Goal: Task Accomplishment & Management: Use online tool/utility

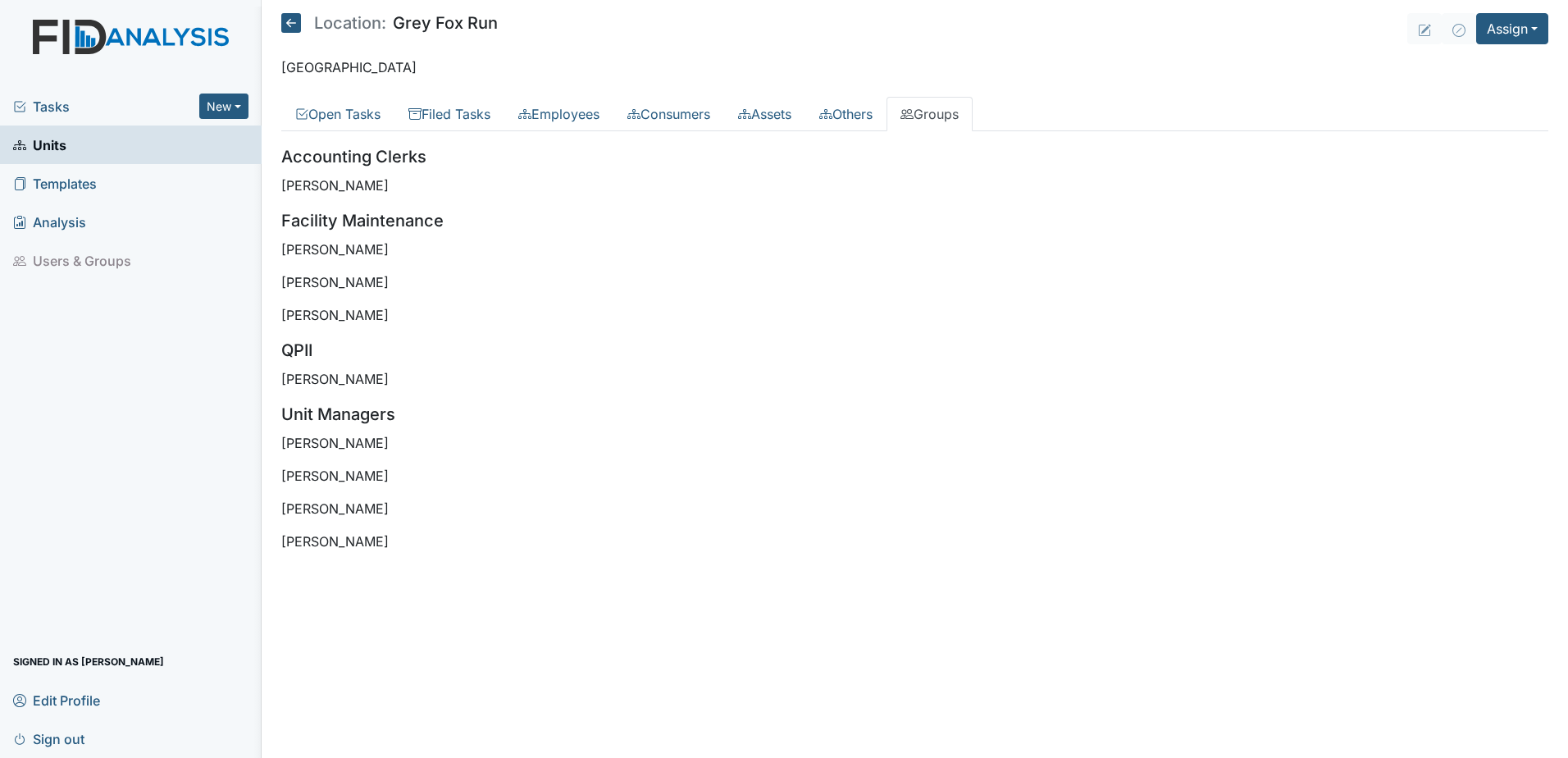
click at [48, 106] on span "Tasks" at bounding box center [106, 106] width 186 height 20
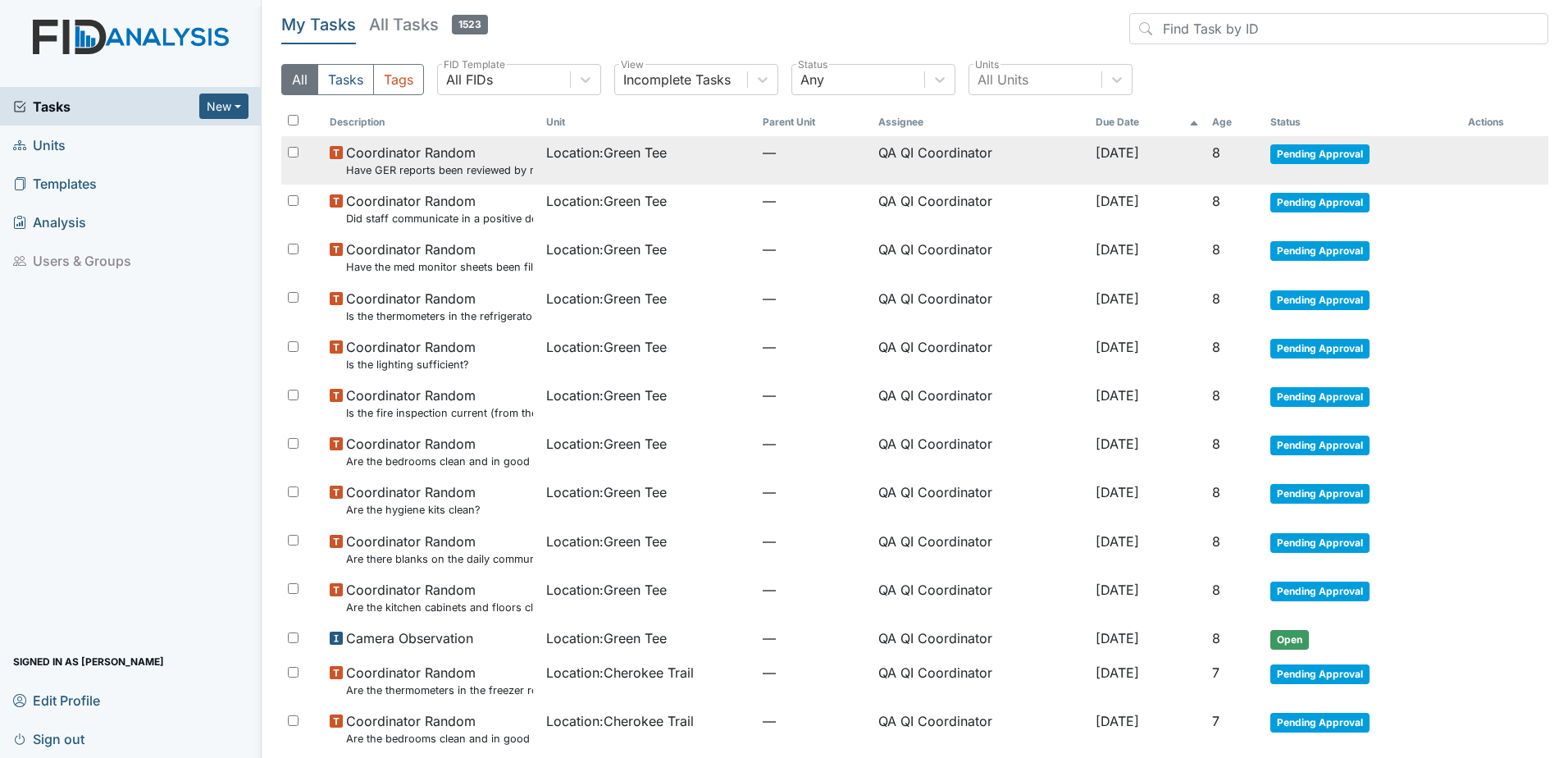
click at [447, 173] on small "Have GER reports been reviewed by managers within 72 hours of occurrence?" at bounding box center [439, 170] width 187 height 16
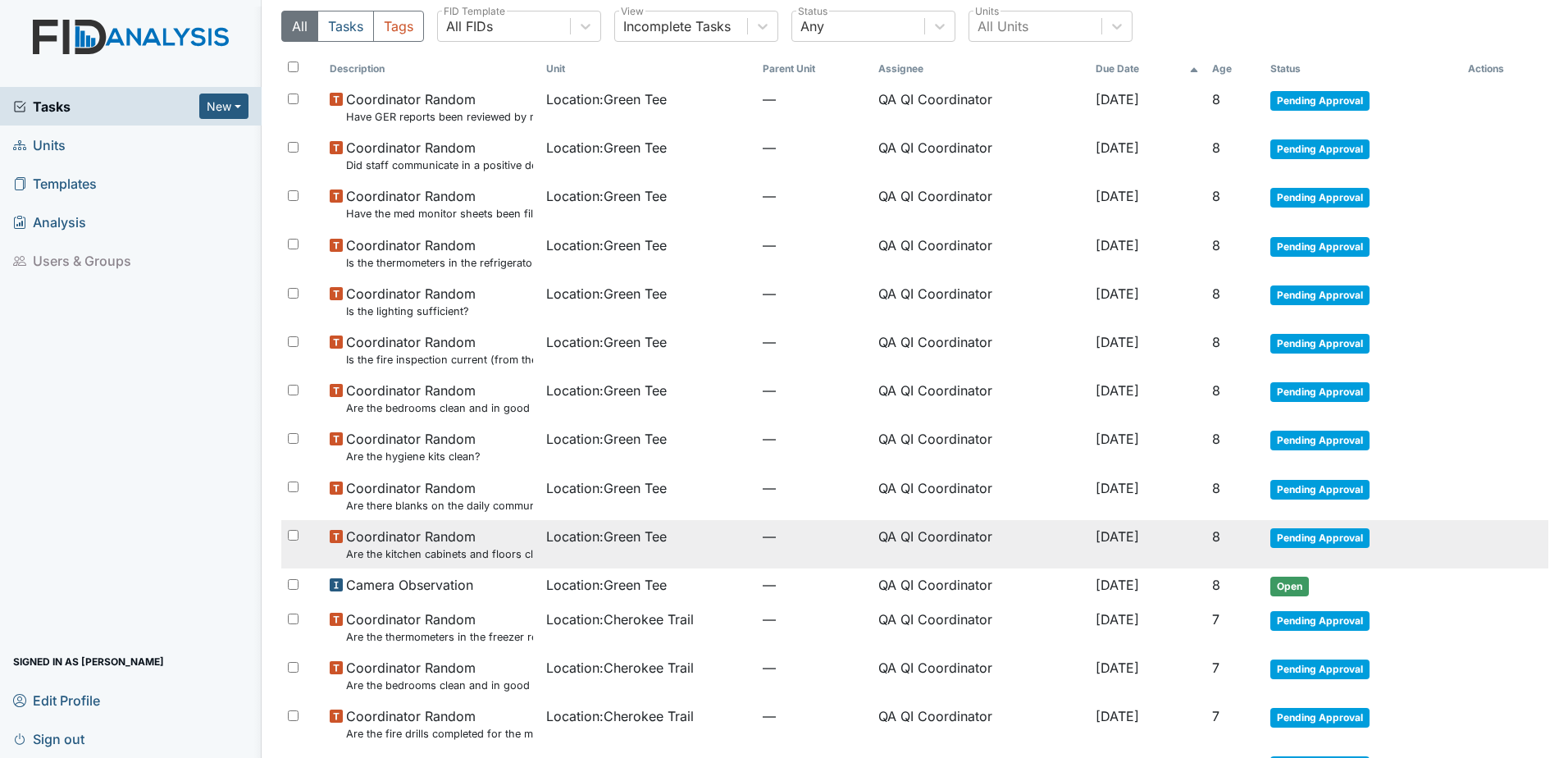
scroll to position [82, 0]
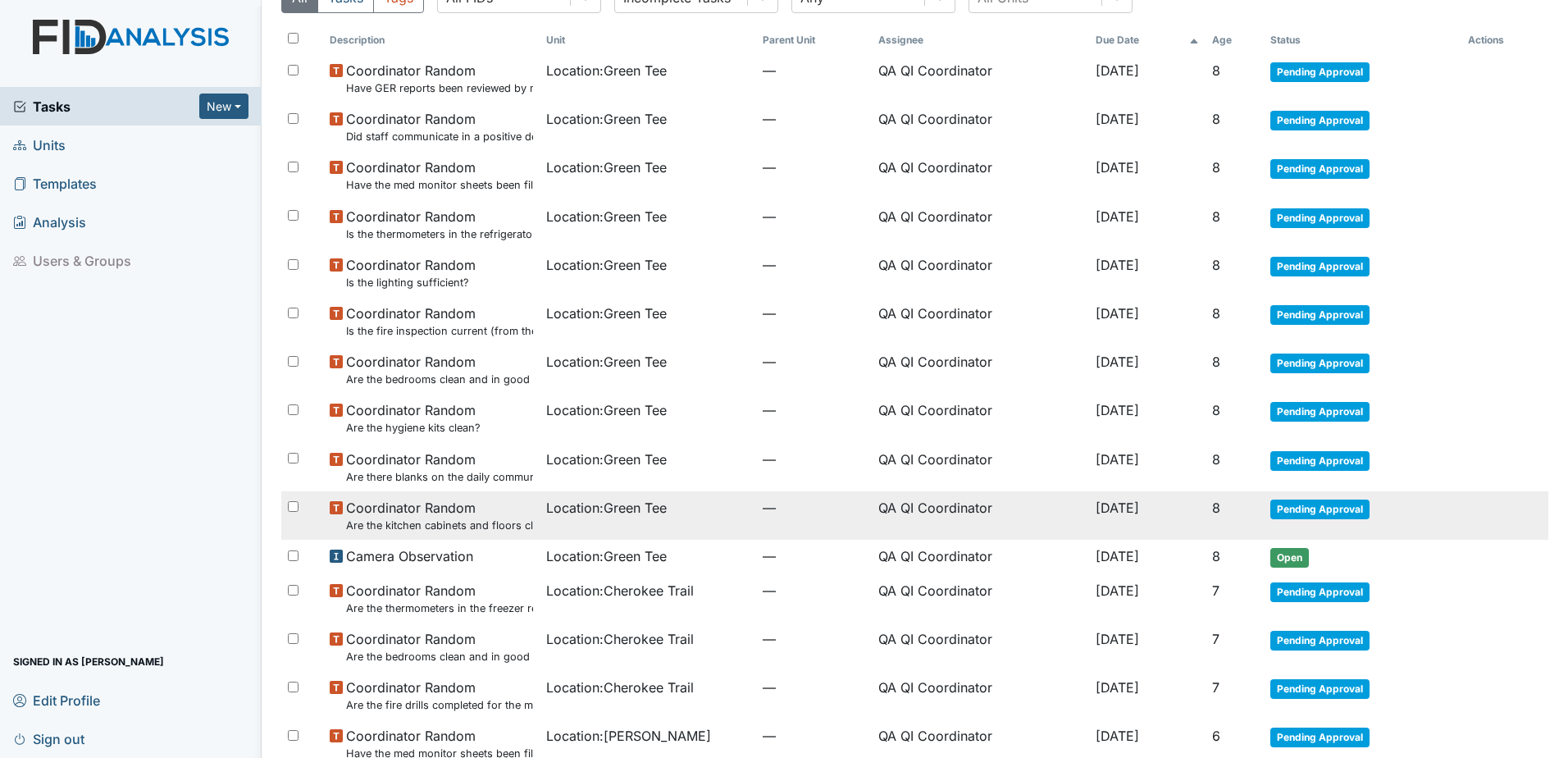
click at [439, 531] on small "Are the kitchen cabinets and floors clean?" at bounding box center [439, 525] width 187 height 16
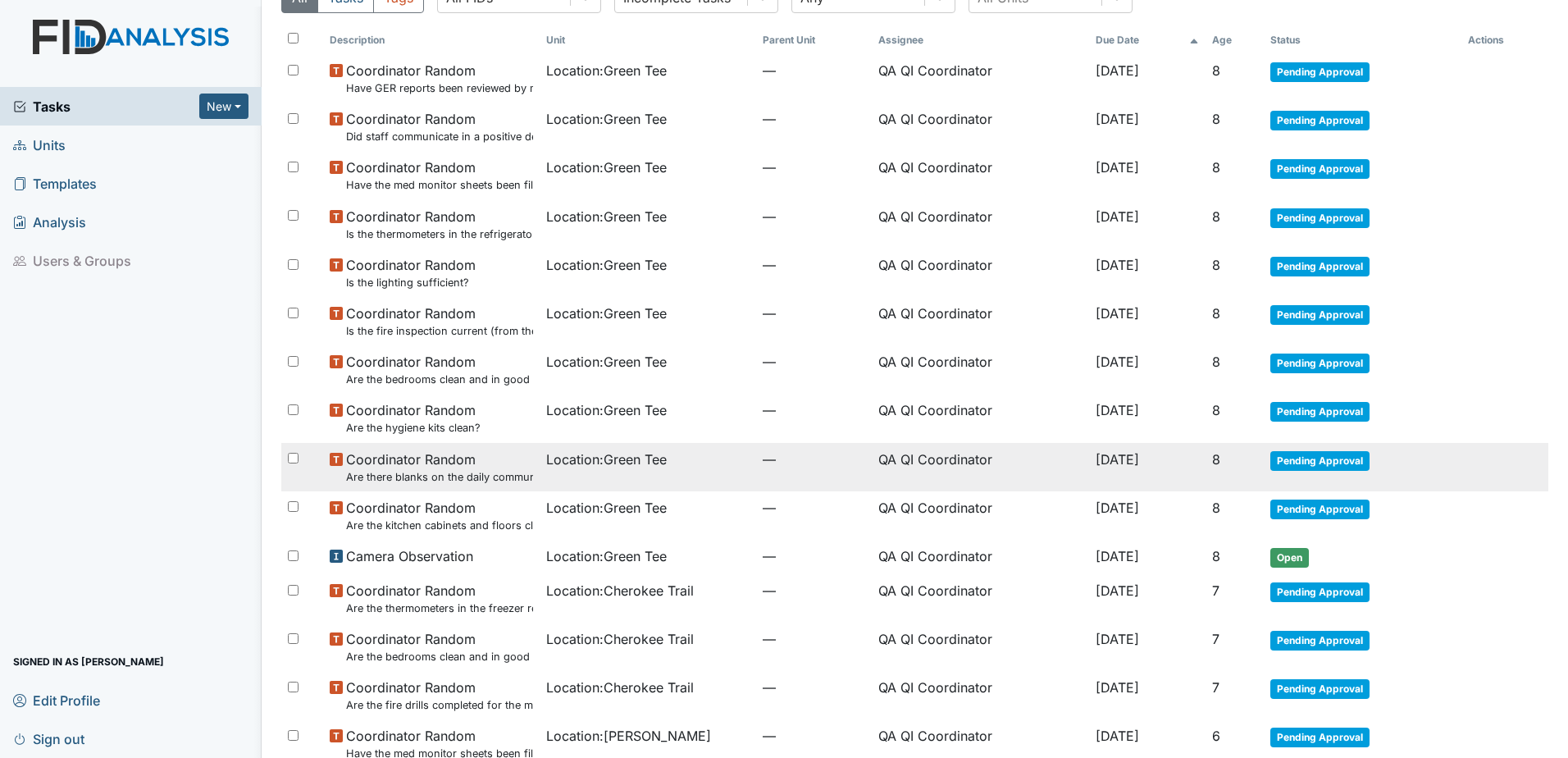
click at [565, 475] on td "Location : Green Tee" at bounding box center [648, 467] width 216 height 48
